Goal: Information Seeking & Learning: Learn about a topic

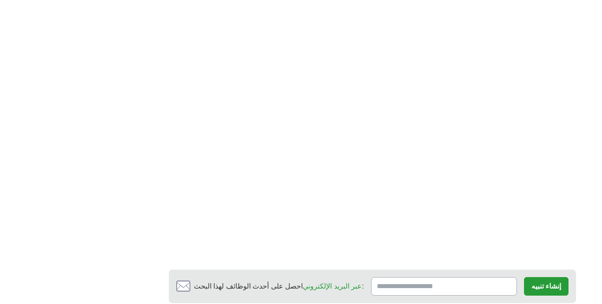
scroll to position [1302, 0]
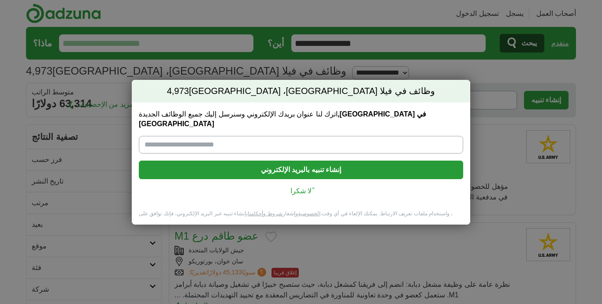
click at [305, 187] on font "ًلا شكرا" at bounding box center [301, 190] width 21 height 7
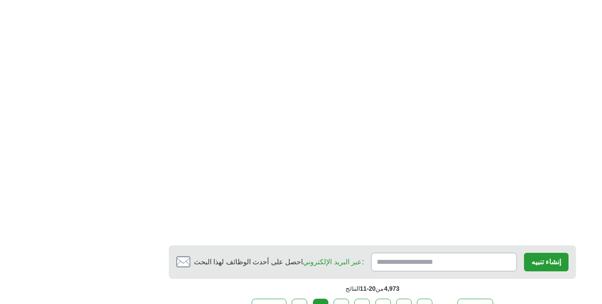
scroll to position [1441, 0]
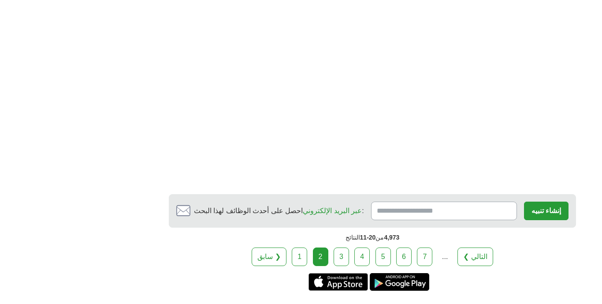
click at [346, 247] on link "3" at bounding box center [341, 256] width 15 height 19
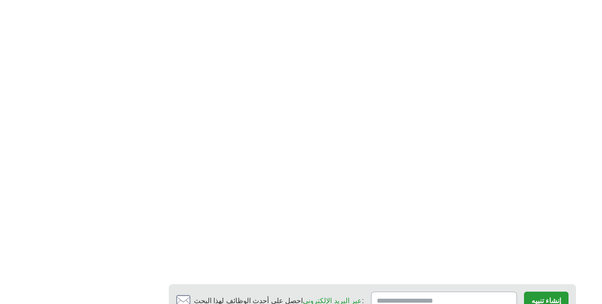
scroll to position [1226, 0]
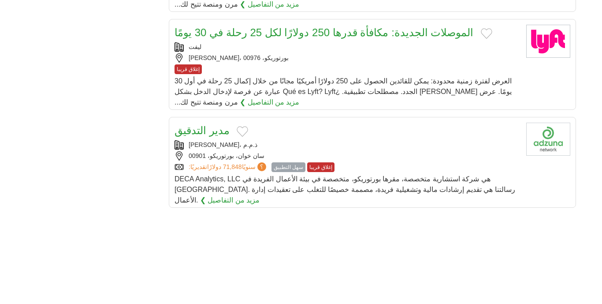
scroll to position [1111, 0]
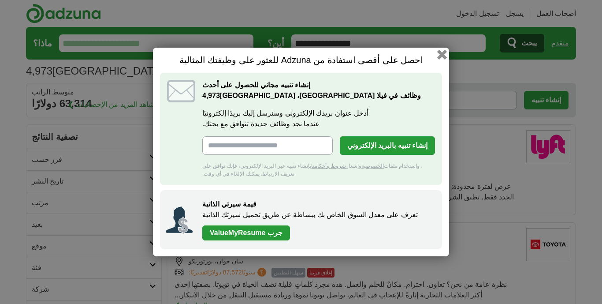
click at [442, 53] on button "button" at bounding box center [443, 55] width 10 height 10
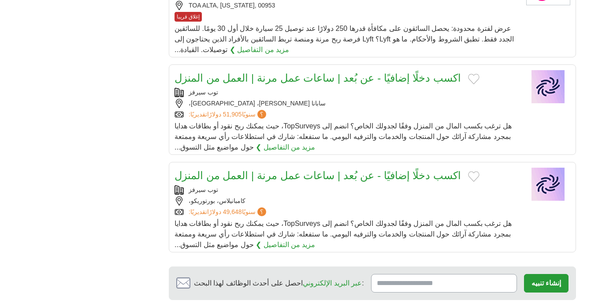
scroll to position [943, 0]
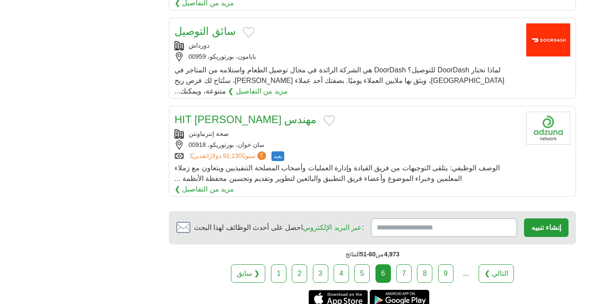
scroll to position [952, 0]
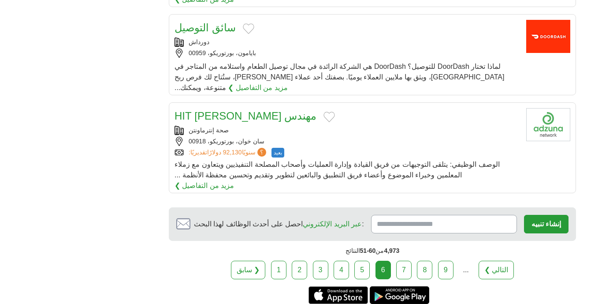
click at [410, 261] on link "7" at bounding box center [404, 270] width 15 height 19
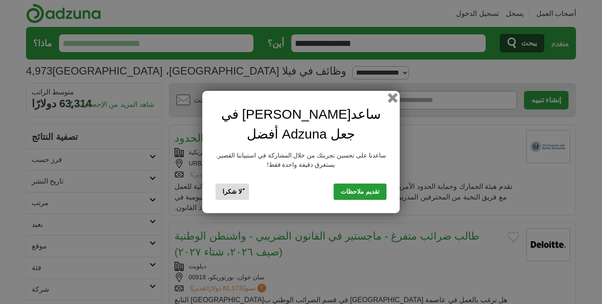
click at [390, 103] on button "button" at bounding box center [393, 98] width 10 height 10
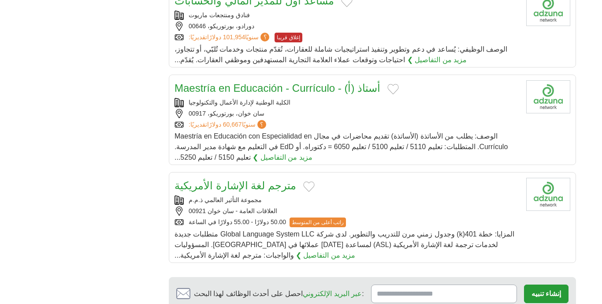
scroll to position [921, 0]
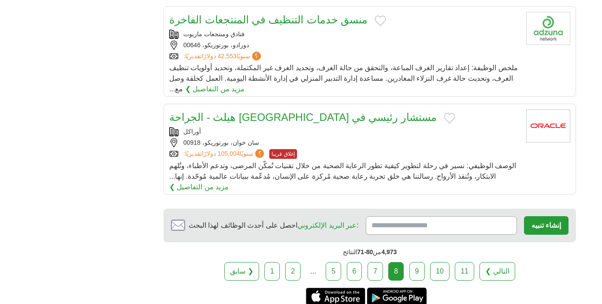
scroll to position [972, 0]
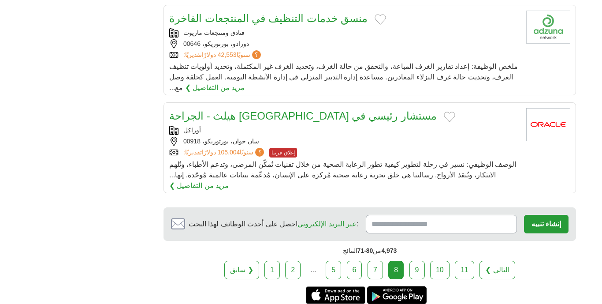
click at [425, 261] on link "9" at bounding box center [417, 270] width 15 height 19
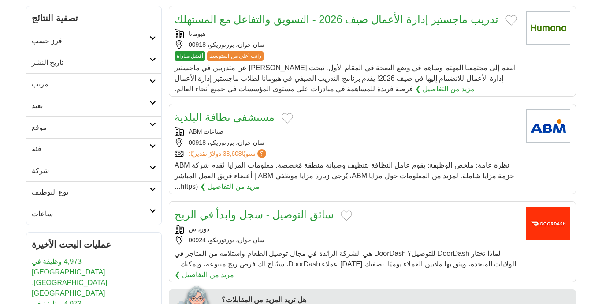
scroll to position [124, 0]
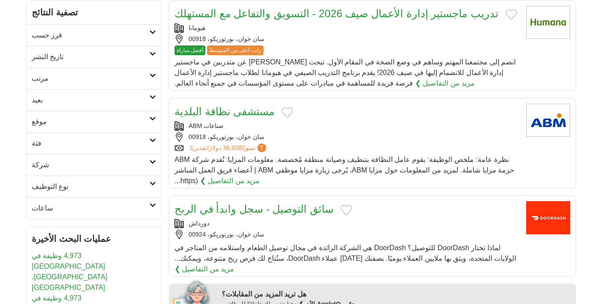
click at [230, 109] on font "مستشفى نظافة البلدية" at bounding box center [225, 111] width 100 height 12
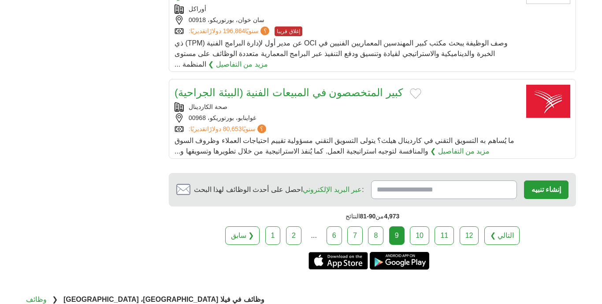
scroll to position [1016, 0]
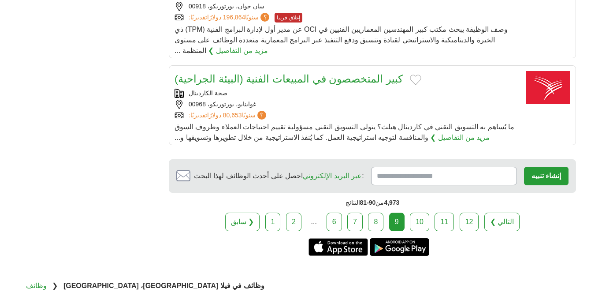
click at [417, 218] on font "10" at bounding box center [420, 221] width 8 height 7
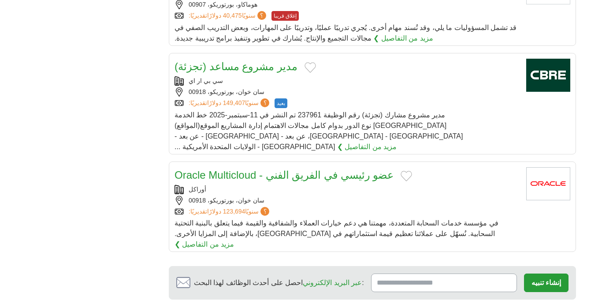
scroll to position [919, 0]
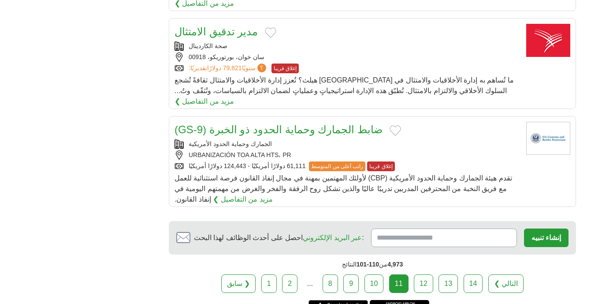
scroll to position [939, 0]
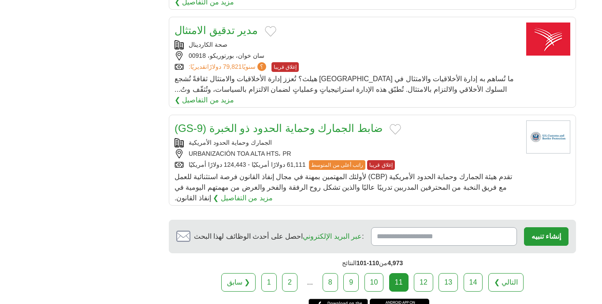
click at [428, 273] on link "12" at bounding box center [423, 282] width 19 height 19
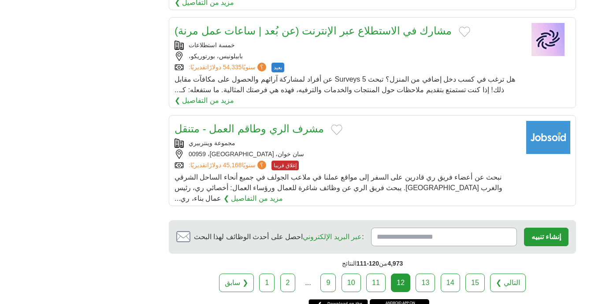
scroll to position [945, 0]
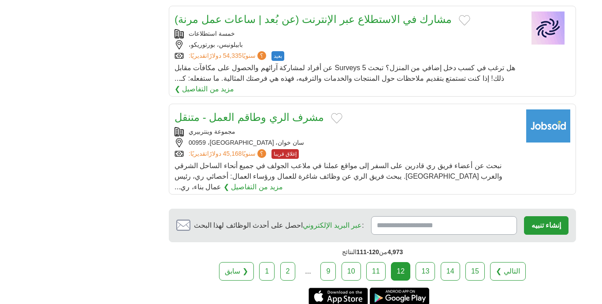
click at [431, 262] on link "13" at bounding box center [425, 271] width 19 height 19
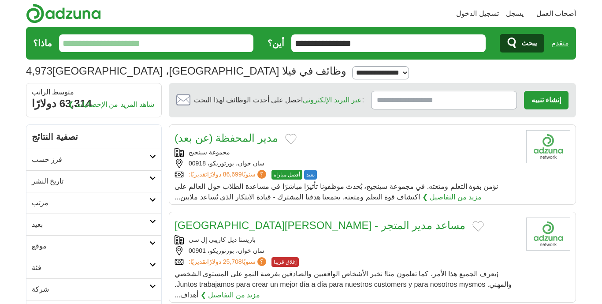
click at [427, 41] on input "**********" at bounding box center [389, 43] width 195 height 18
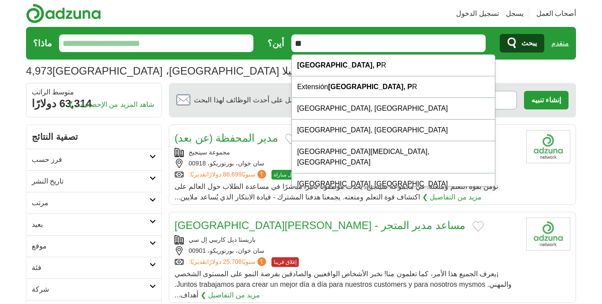
type input "*"
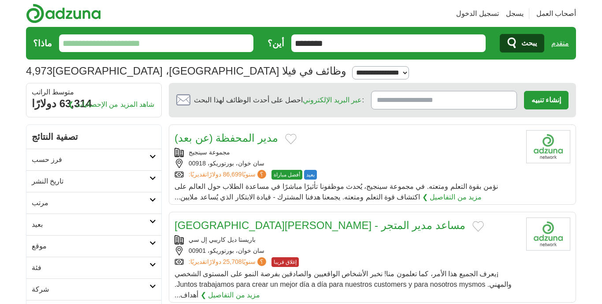
type input "********"
click at [500, 34] on button "يبحث" at bounding box center [522, 43] width 45 height 19
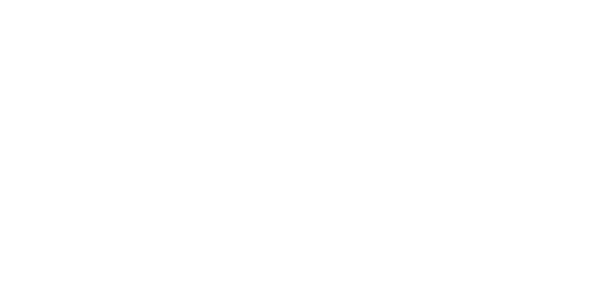
scroll to position [29, 0]
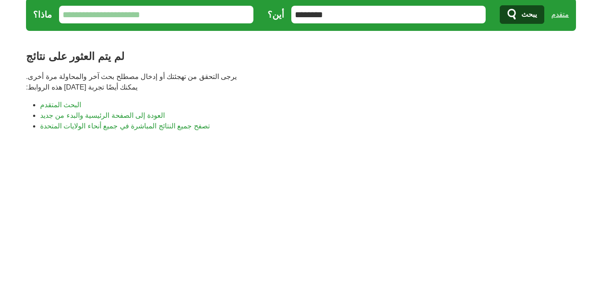
click at [442, 20] on input "********" at bounding box center [389, 15] width 195 height 18
type input "*"
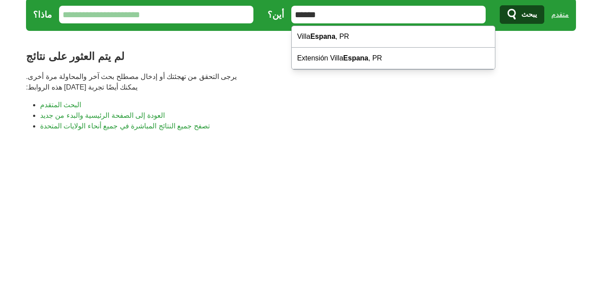
type input "******"
click at [500, 5] on button "يبحث" at bounding box center [522, 14] width 45 height 19
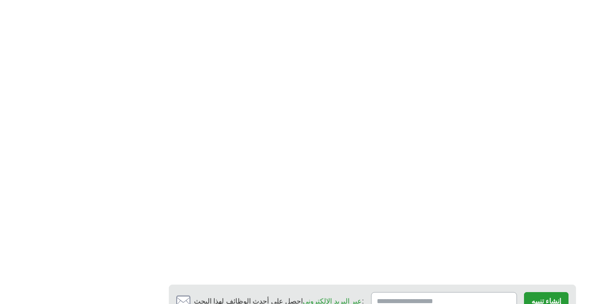
scroll to position [1382, 0]
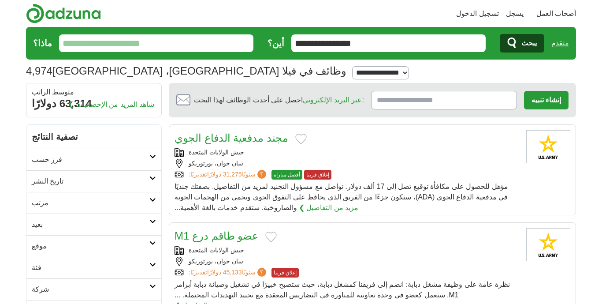
click at [225, 43] on input "ماذا؟" at bounding box center [156, 43] width 195 height 18
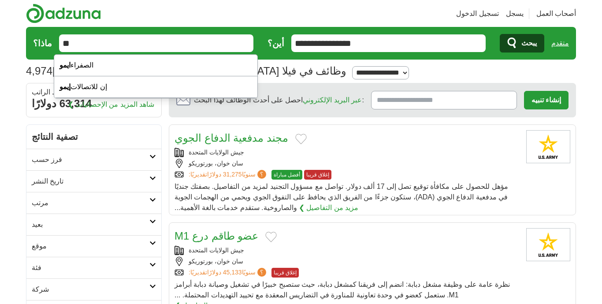
type input "*"
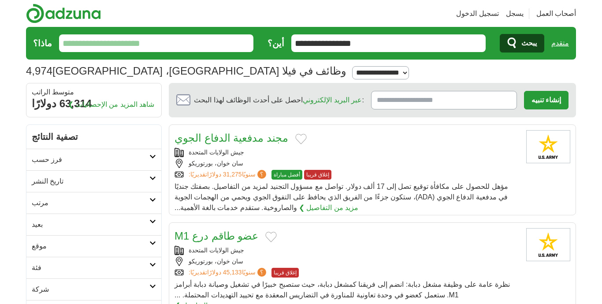
click at [219, 41] on input "ماذا؟" at bounding box center [156, 43] width 195 height 18
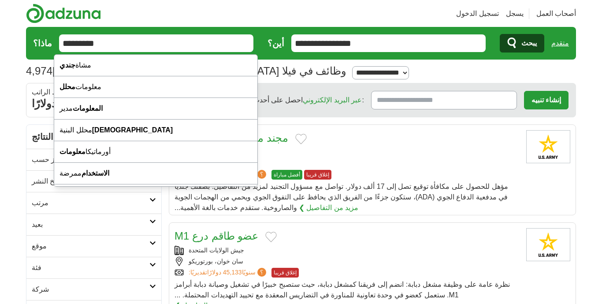
type input "*********"
click at [500, 34] on button "يبحث" at bounding box center [522, 43] width 45 height 19
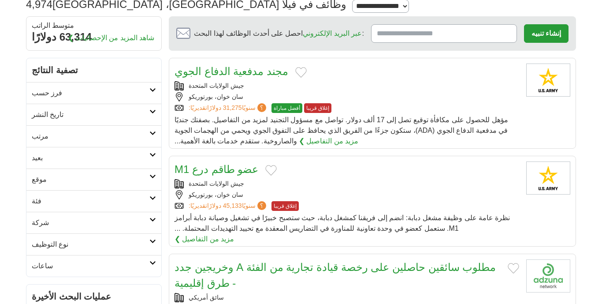
scroll to position [69, 0]
